Goal: Navigation & Orientation: Find specific page/section

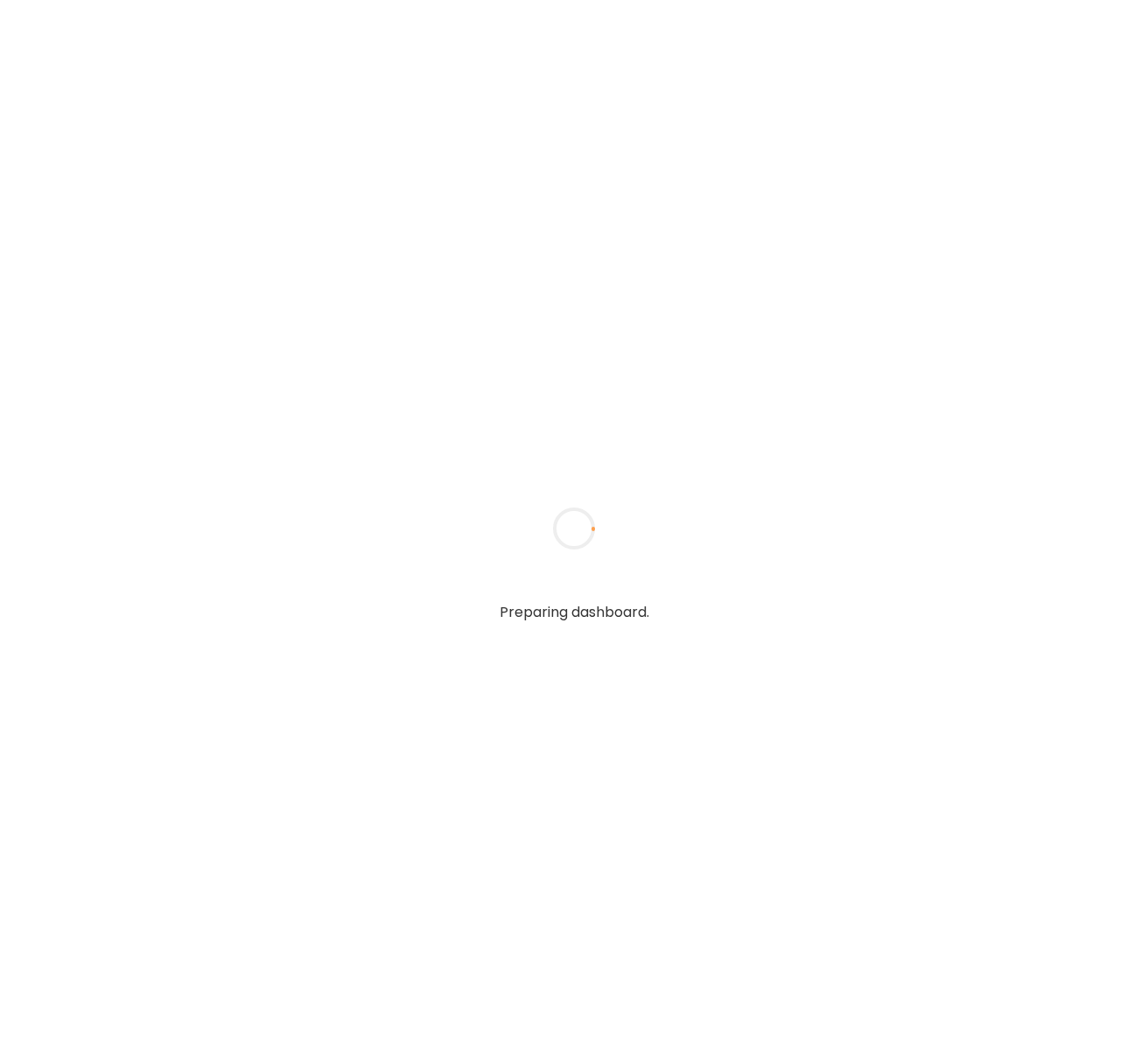
type input "**********"
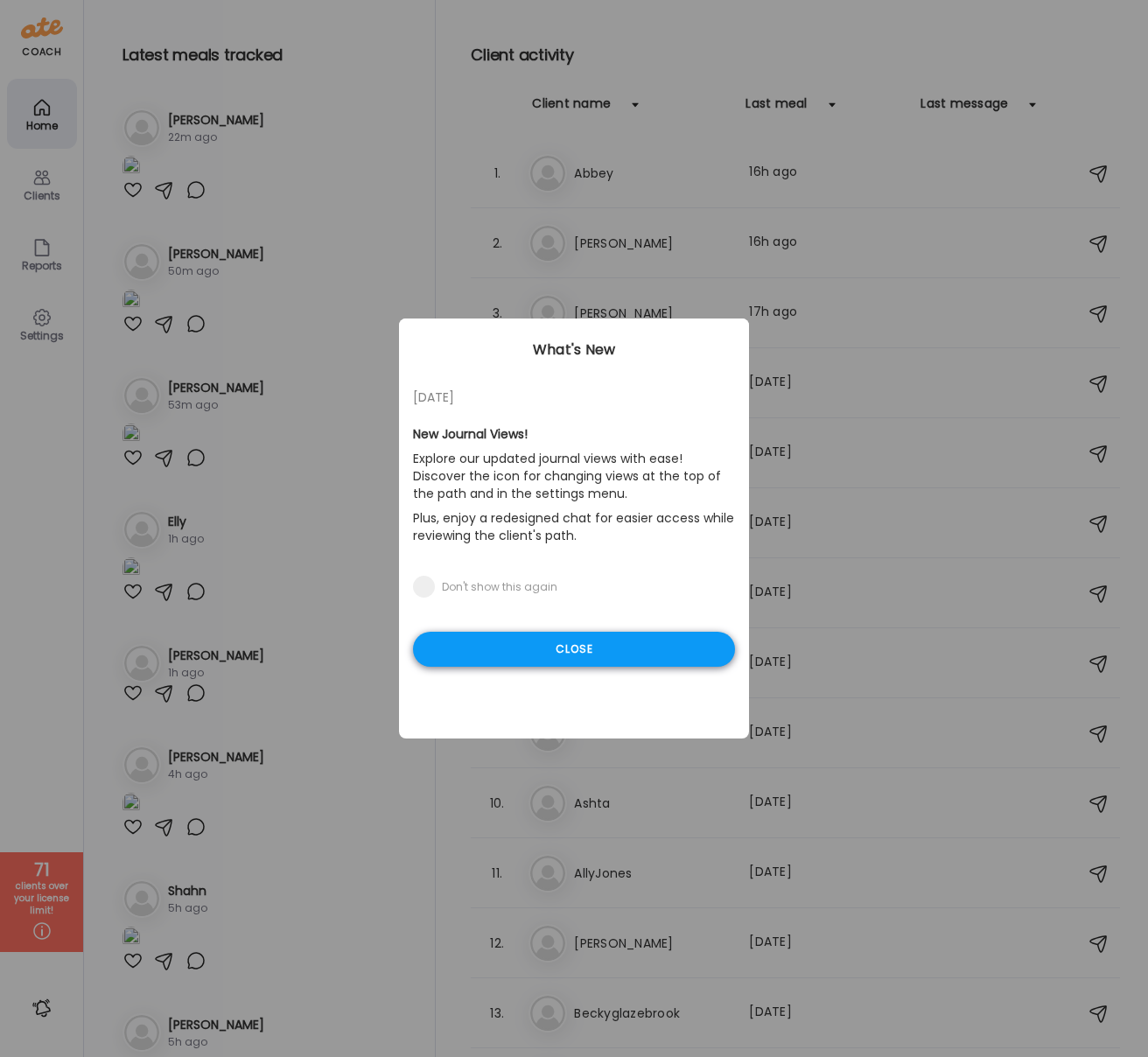
type input "**********"
click at [546, 650] on div "Close" at bounding box center [574, 649] width 322 height 35
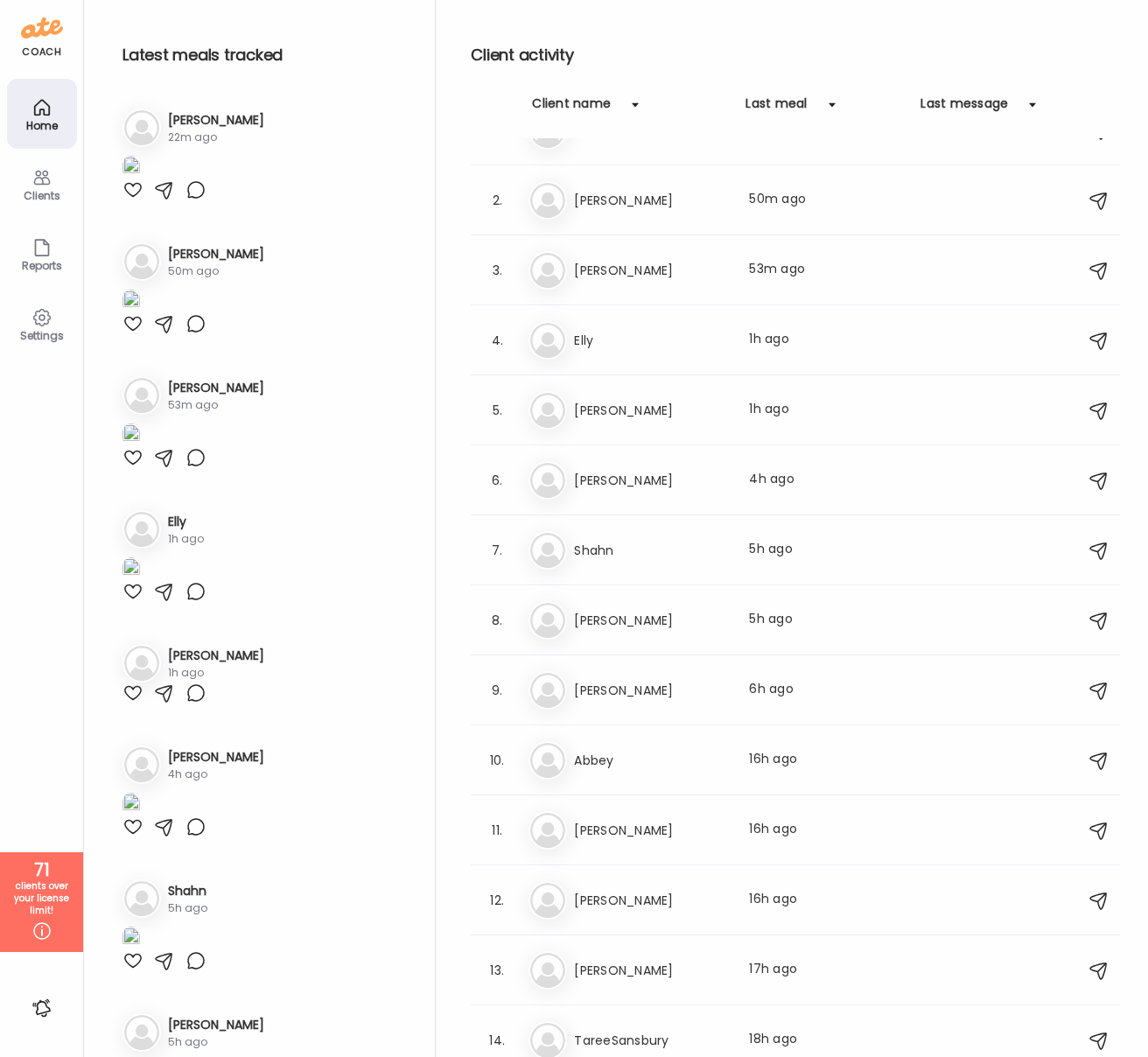
click at [33, 193] on div "Clients" at bounding box center [42, 196] width 63 height 12
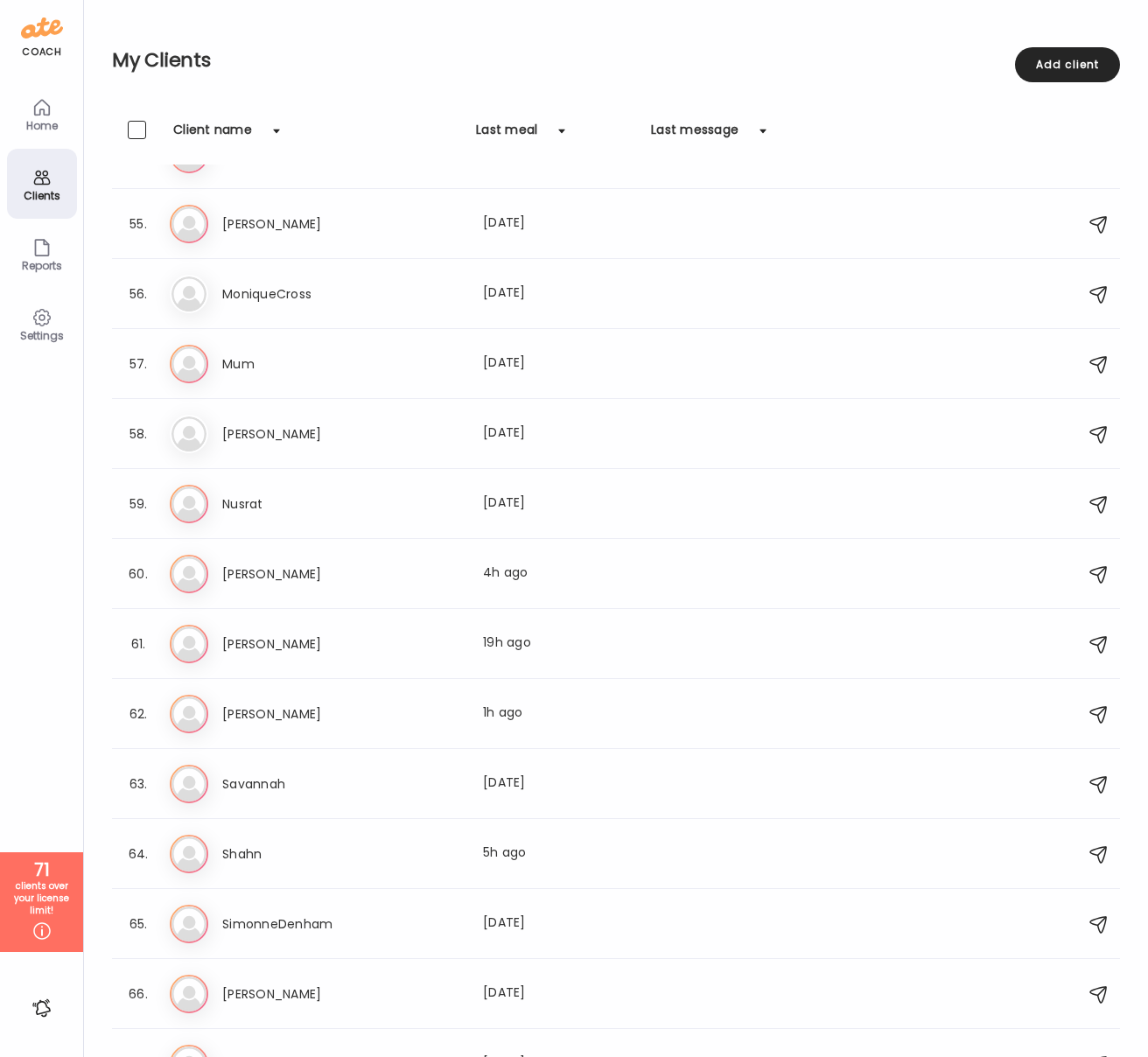
scroll to position [3756, 0]
click at [267, 568] on h3 "[PERSON_NAME]" at bounding box center [299, 575] width 154 height 21
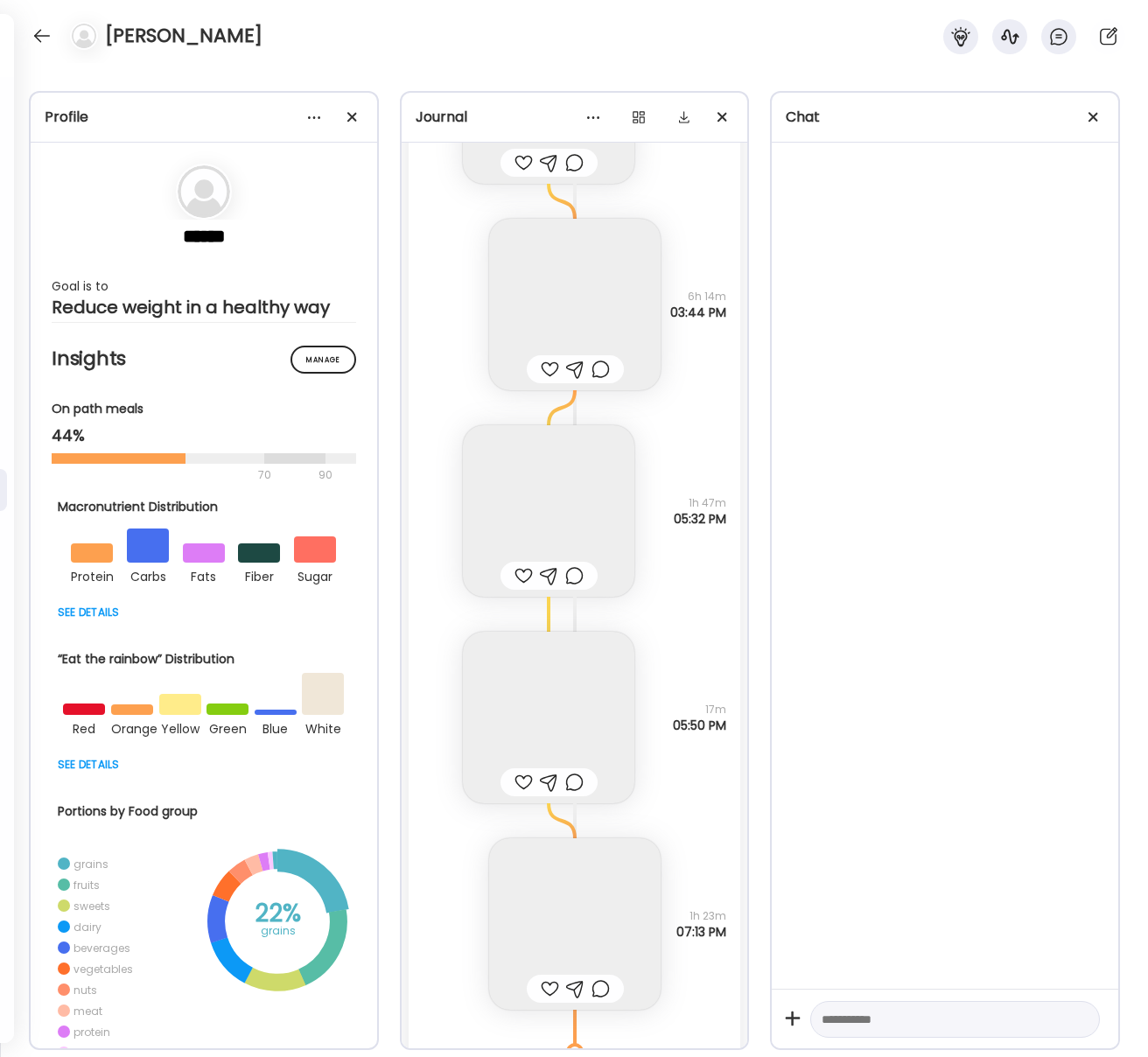
scroll to position [41365, 0]
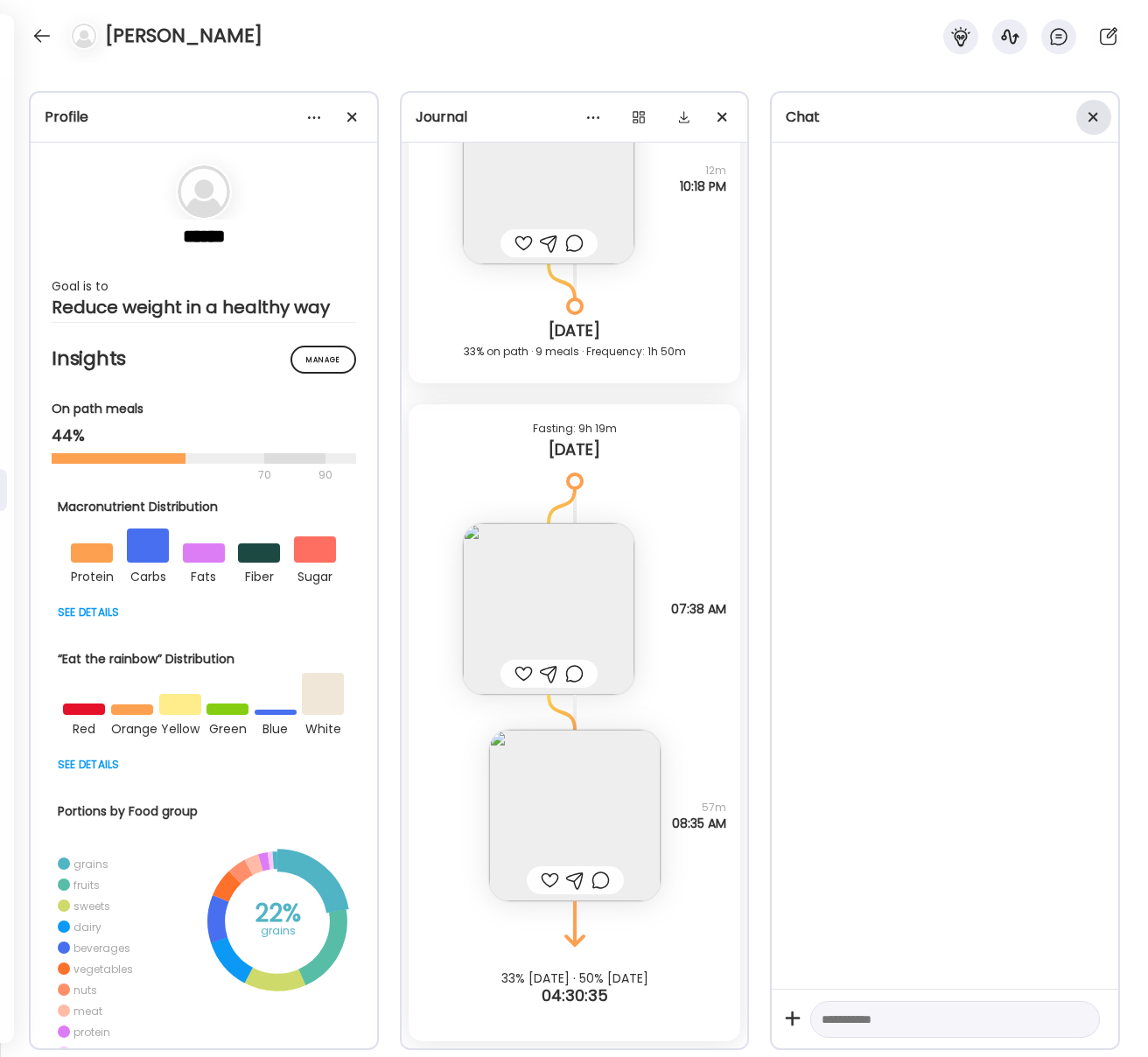
click at [1097, 115] on div at bounding box center [1093, 117] width 35 height 35
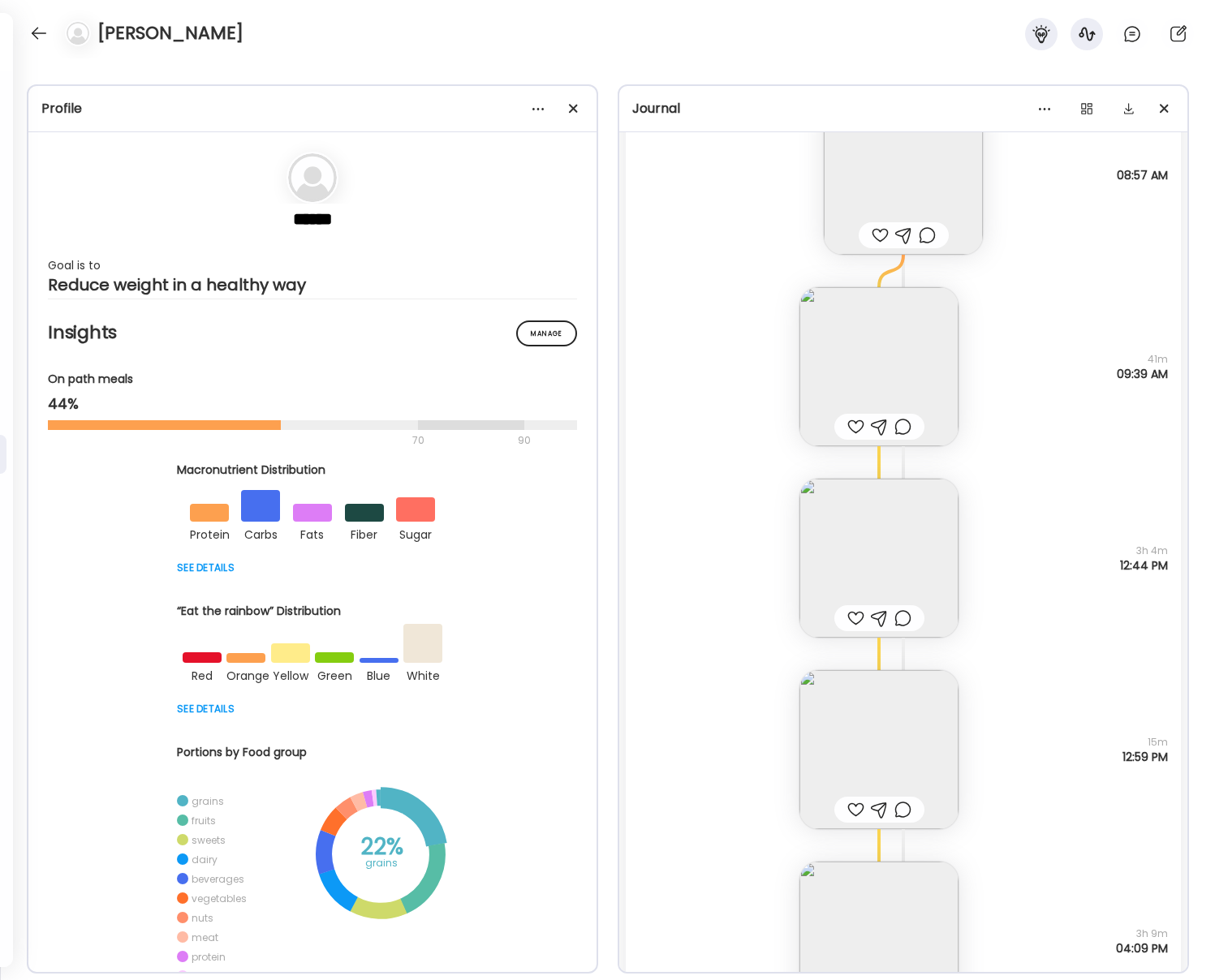
scroll to position [35067, 0]
click at [917, 554] on img at bounding box center [879, 561] width 159 height 159
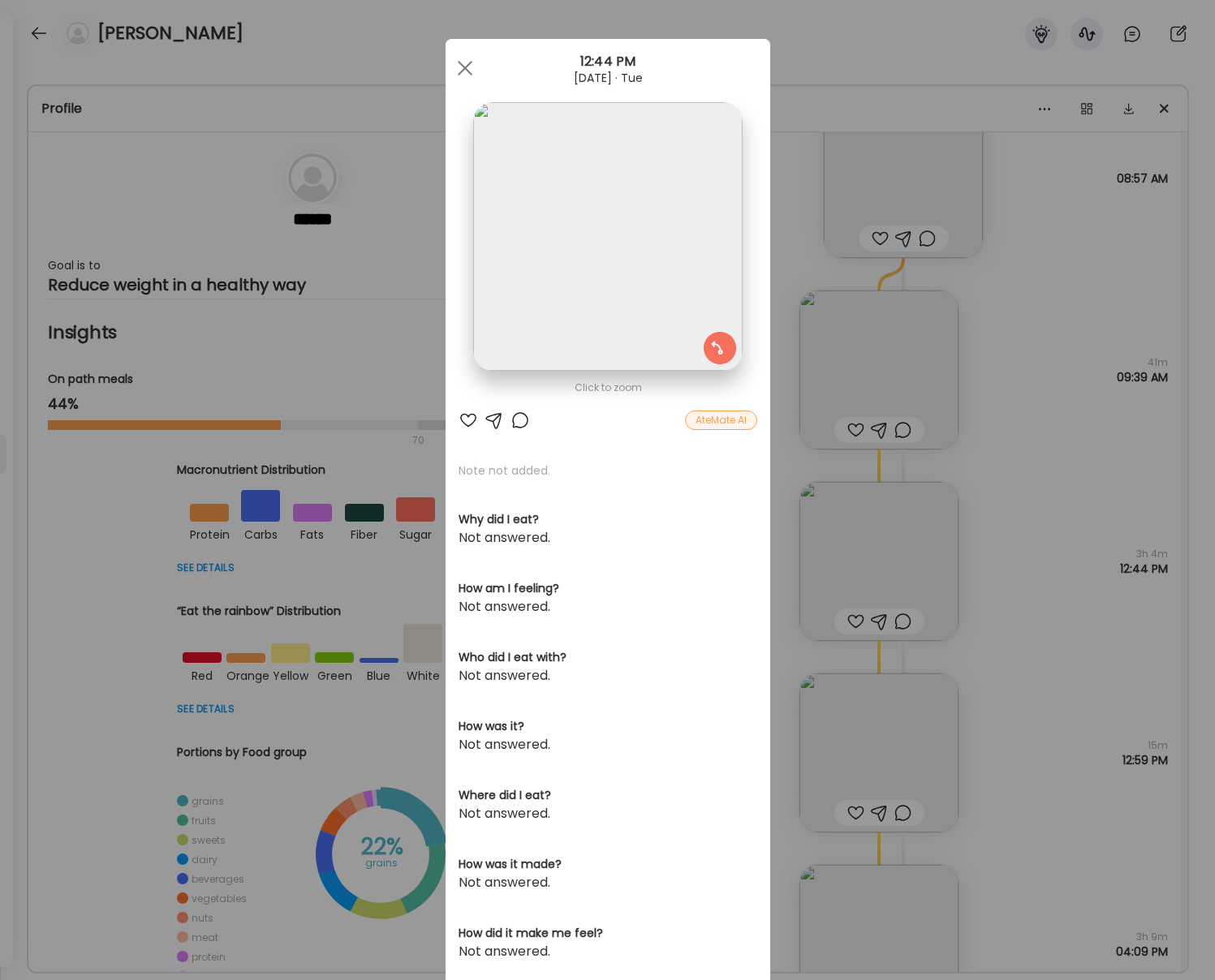
scroll to position [52, 0]
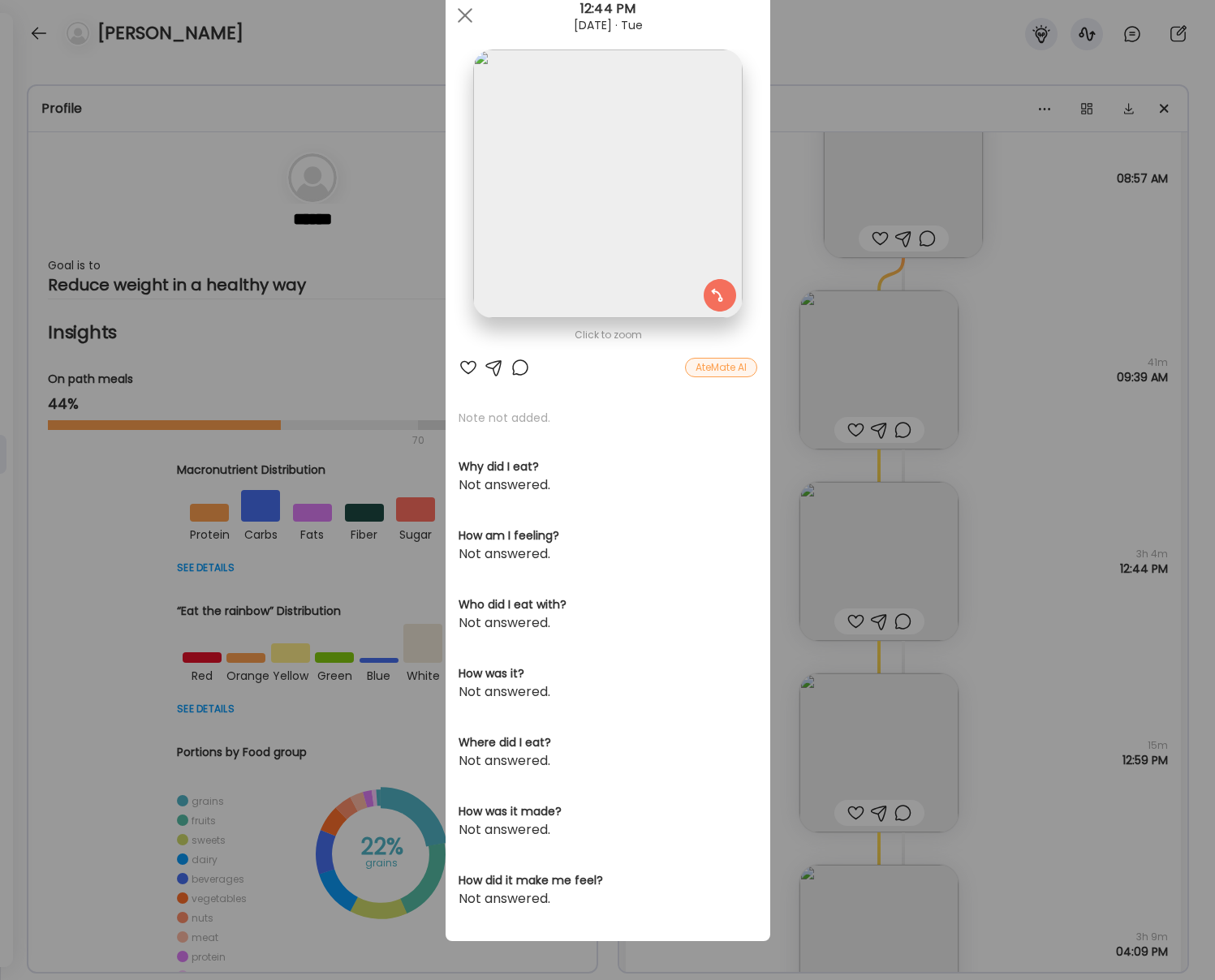
click at [466, 14] on div at bounding box center [465, 15] width 33 height 33
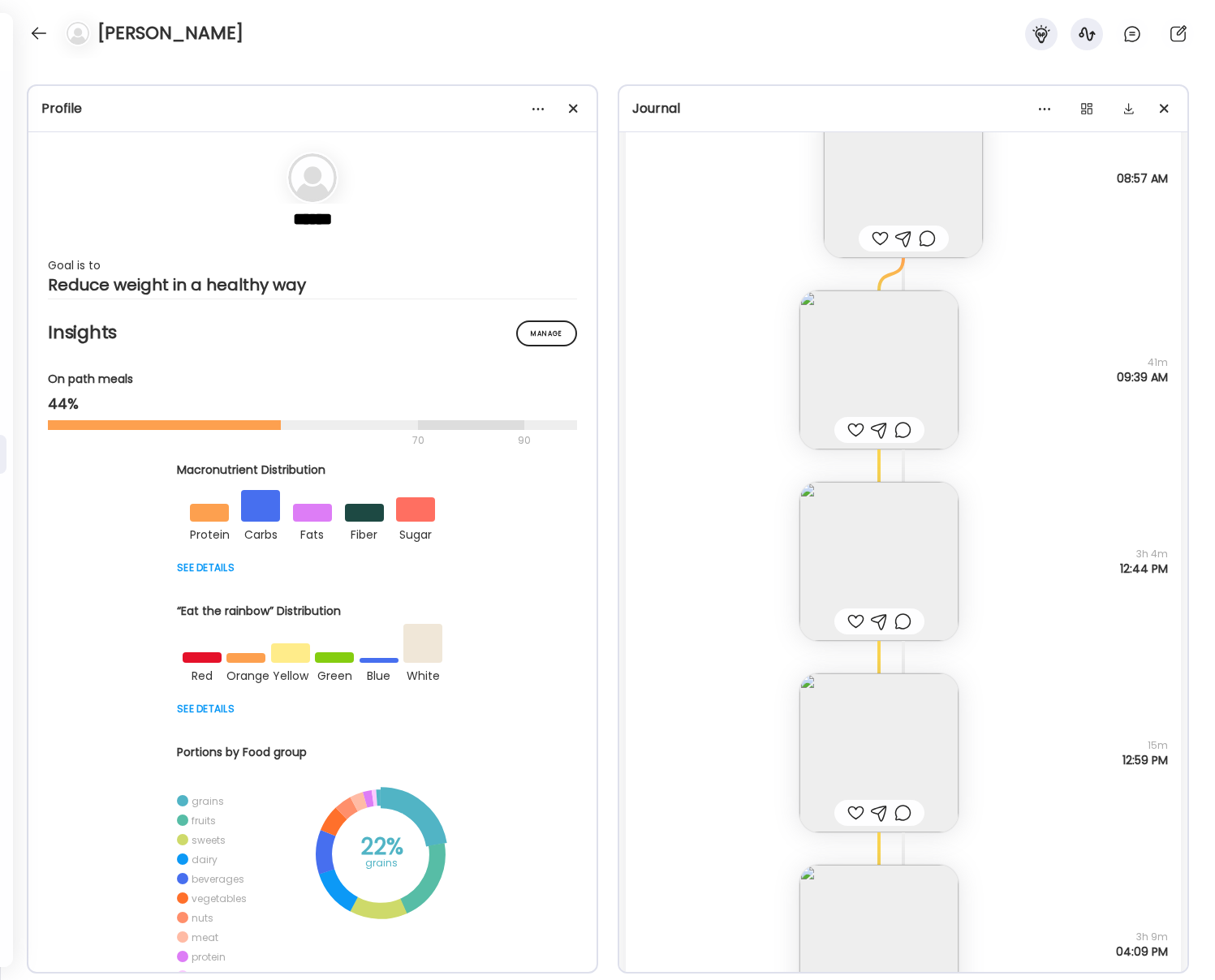
click at [466, 20] on div "[PERSON_NAME]" at bounding box center [608, 29] width 1215 height 59
click at [467, 14] on div "[PERSON_NAME]" at bounding box center [608, 29] width 1215 height 59
